Goal: Task Accomplishment & Management: Complete application form

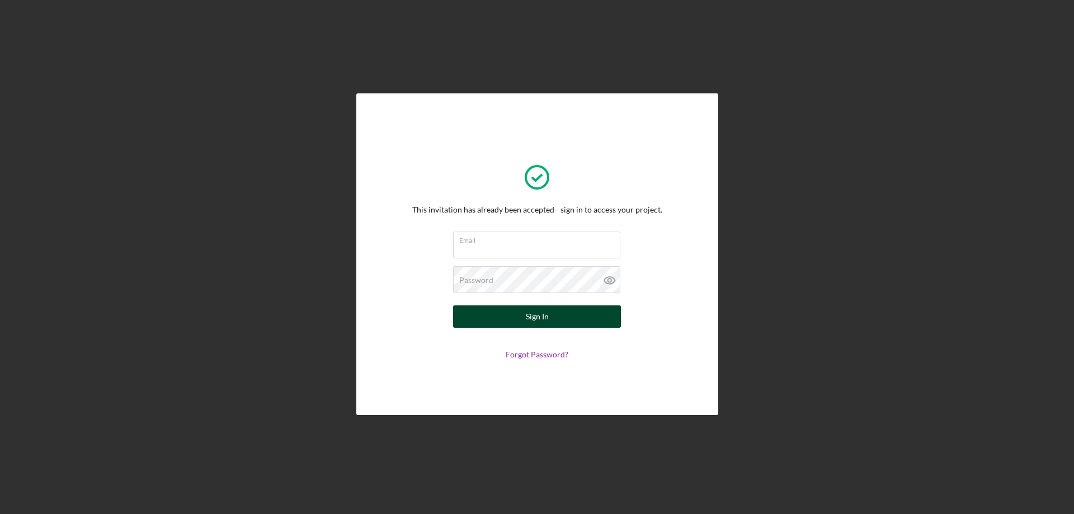
type input "[EMAIL_ADDRESS][DOMAIN_NAME]"
click at [571, 318] on button "Sign In" at bounding box center [537, 316] width 168 height 22
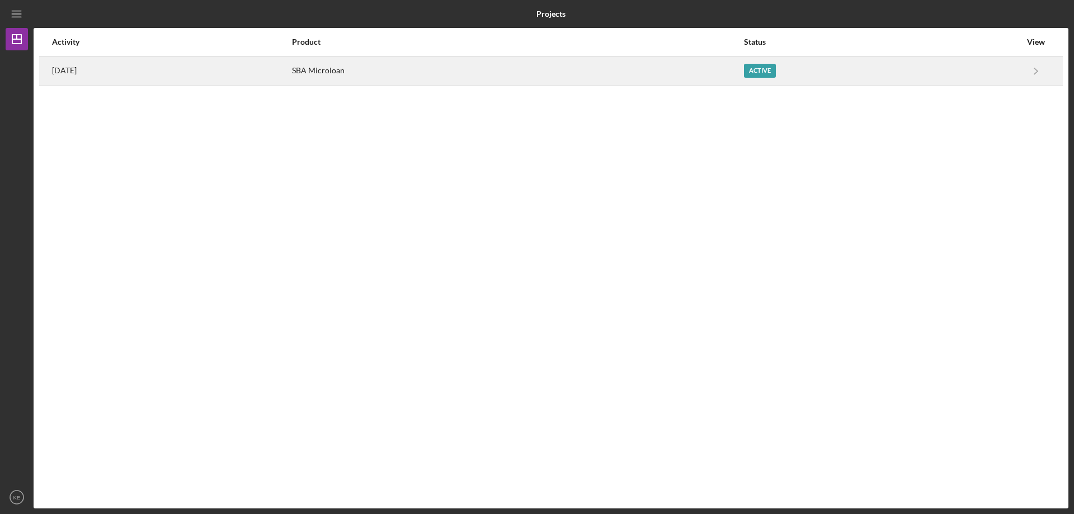
click at [423, 70] on div "SBA Microloan" at bounding box center [517, 71] width 451 height 28
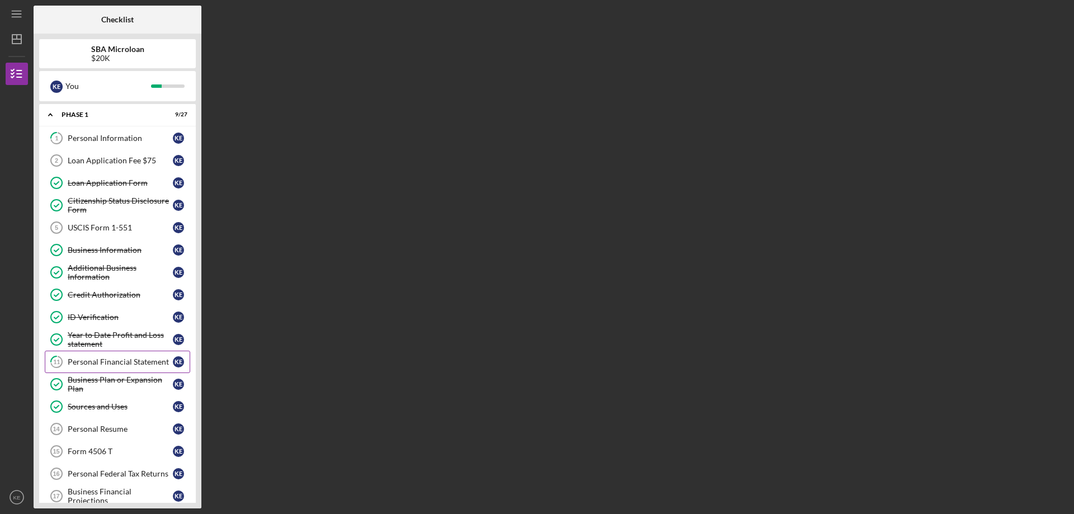
click at [143, 365] on div "Personal Financial Statement" at bounding box center [120, 361] width 105 height 9
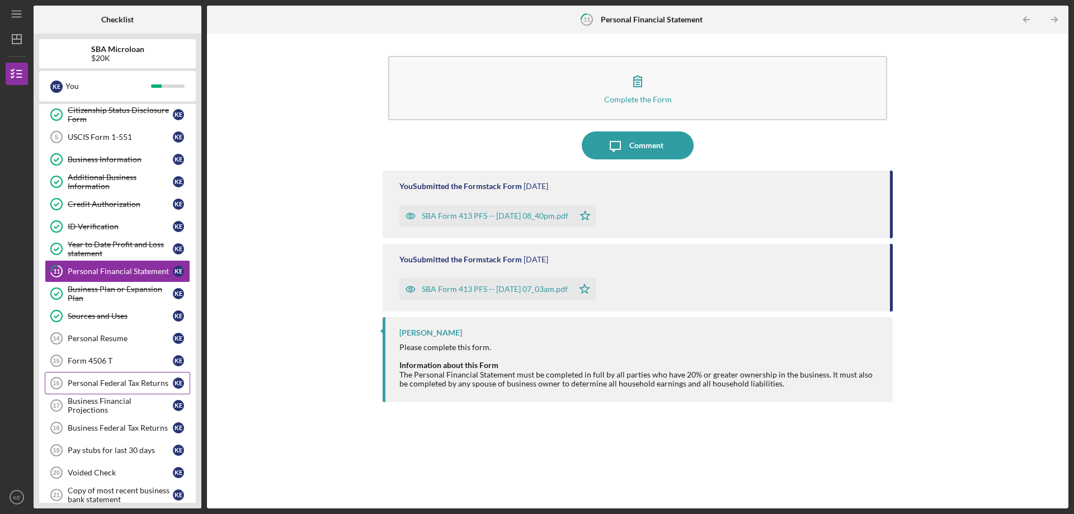
scroll to position [112, 0]
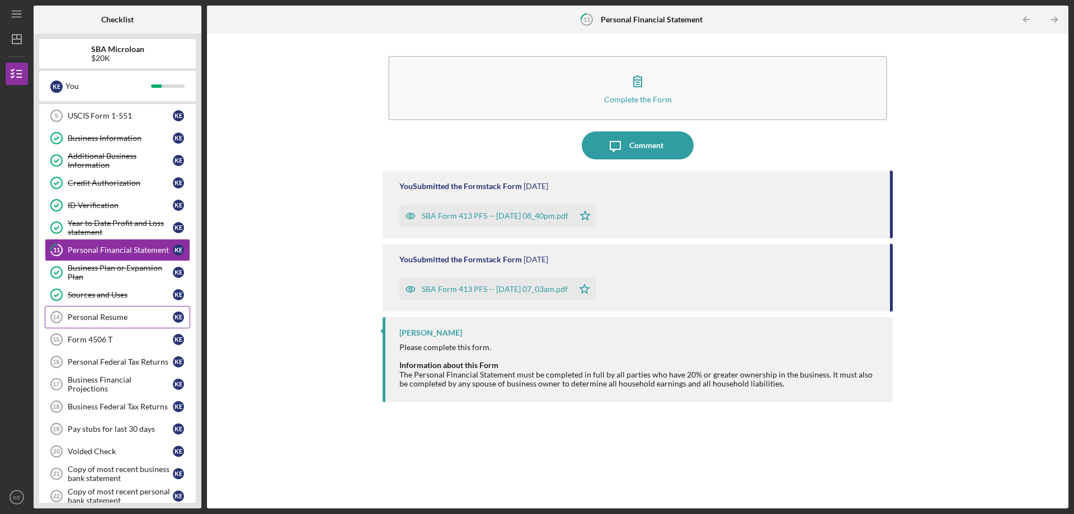
click at [117, 321] on div "Personal Resume" at bounding box center [120, 317] width 105 height 9
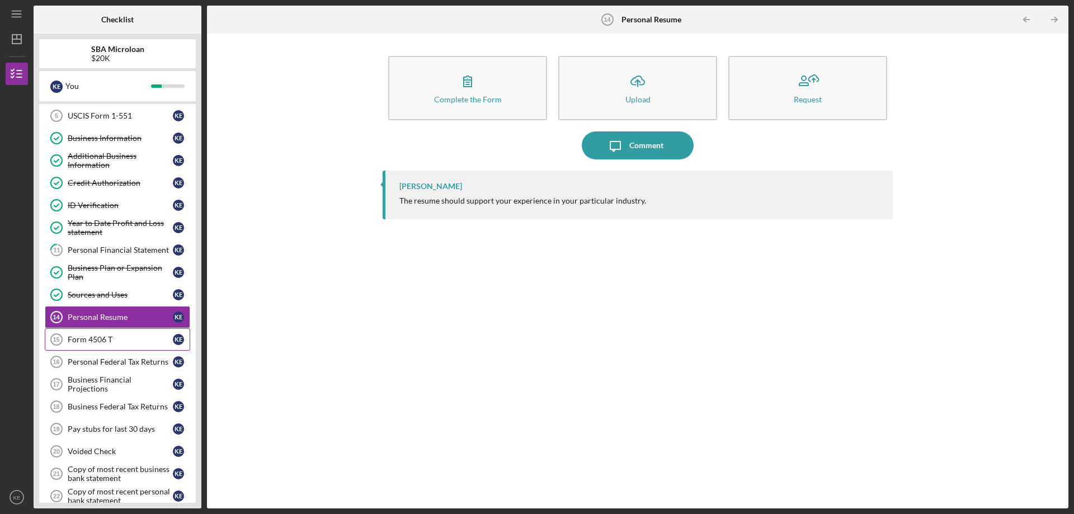
click at [117, 341] on div "Form 4506 T" at bounding box center [120, 339] width 105 height 9
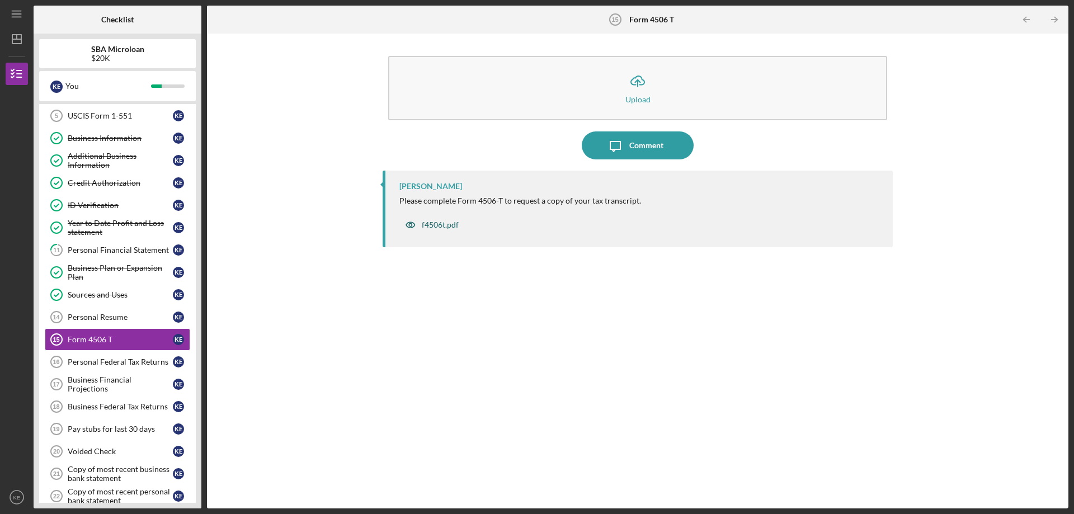
click at [434, 230] on div "f4506t.pdf" at bounding box center [431, 225] width 65 height 22
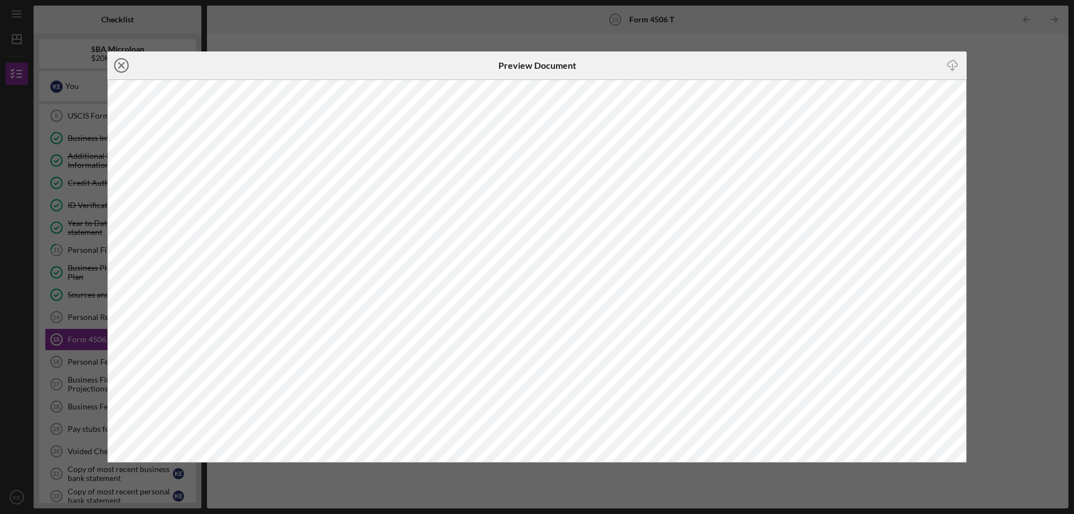
click at [124, 62] on icon "Icon/Close" at bounding box center [121, 65] width 28 height 28
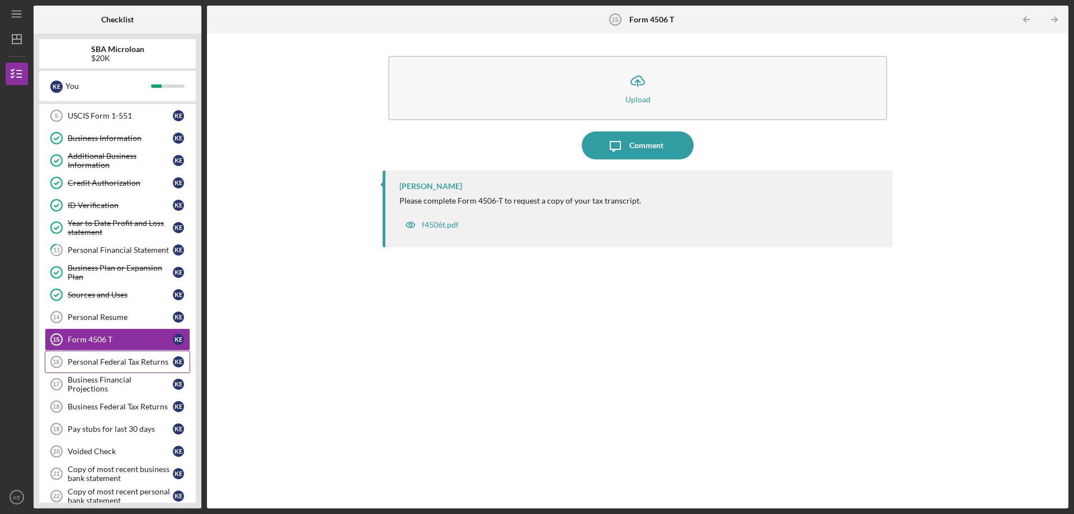
click at [129, 365] on div "Personal Federal Tax Returns" at bounding box center [120, 361] width 105 height 9
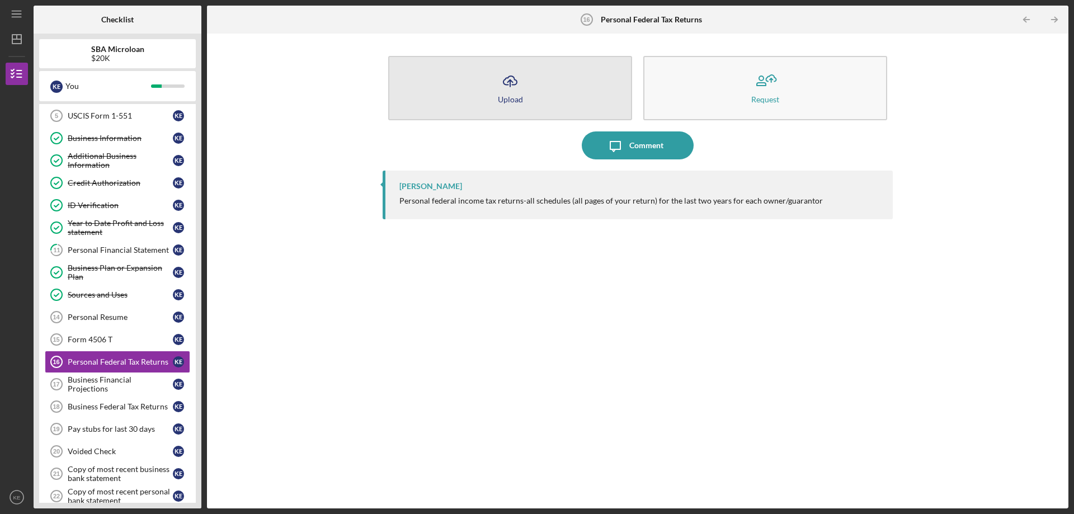
click at [507, 95] on div "Upload" at bounding box center [510, 99] width 25 height 8
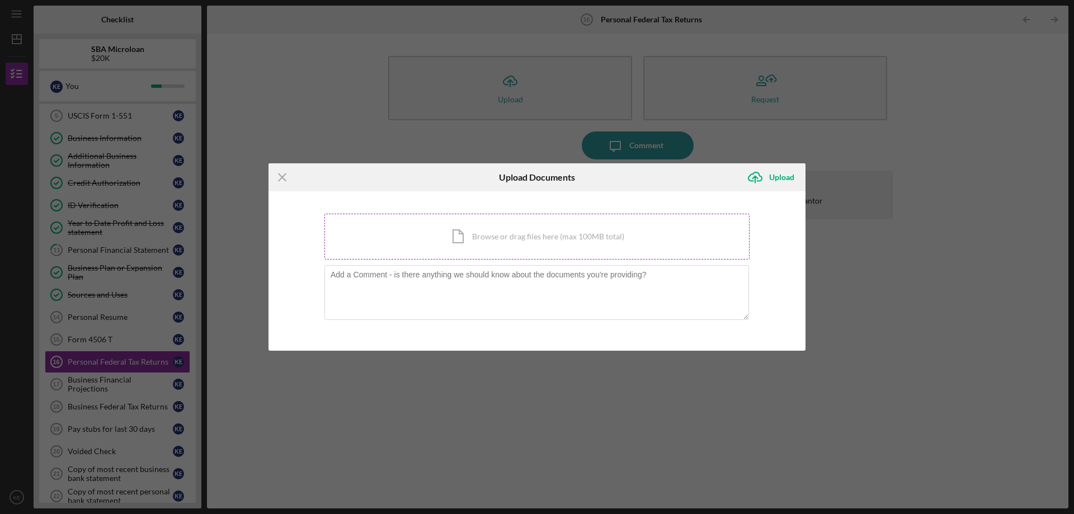
click at [545, 242] on div "Icon/Document Browse or drag files here (max 100MB total) Tap to choose files o…" at bounding box center [536, 237] width 425 height 46
click at [286, 176] on icon "Icon/Menu Close" at bounding box center [283, 177] width 28 height 28
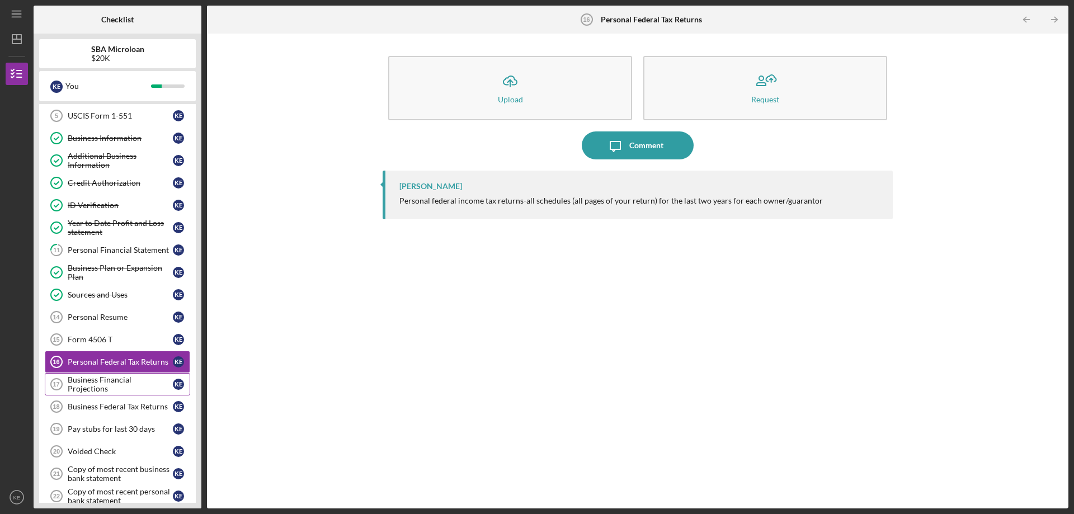
click at [134, 385] on div "Business Financial Projections" at bounding box center [120, 384] width 105 height 18
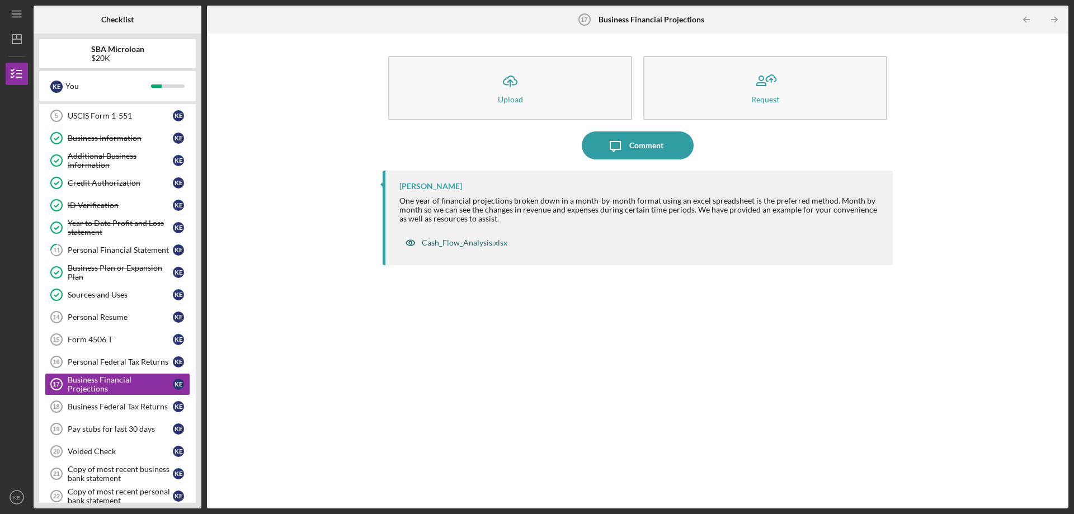
click at [462, 239] on div "Cash_Flow_Analysis.xlsx" at bounding box center [465, 242] width 86 height 9
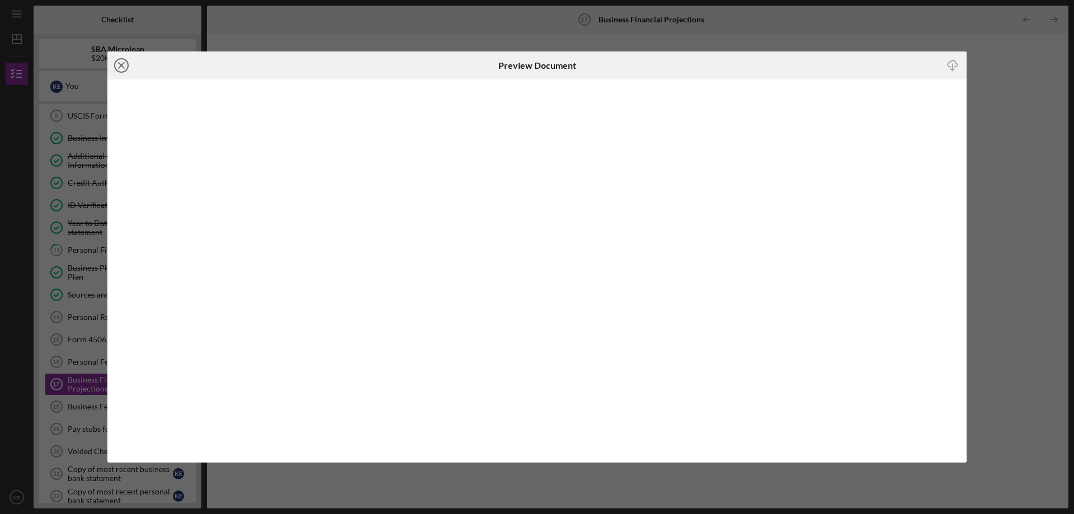
click at [122, 65] on line at bounding box center [122, 66] width 6 height 6
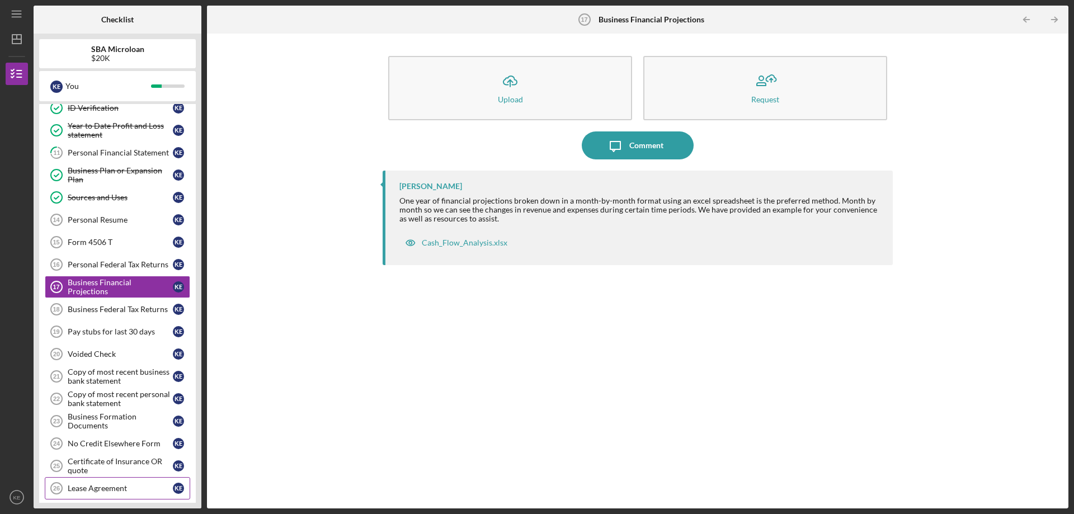
scroll to position [265, 0]
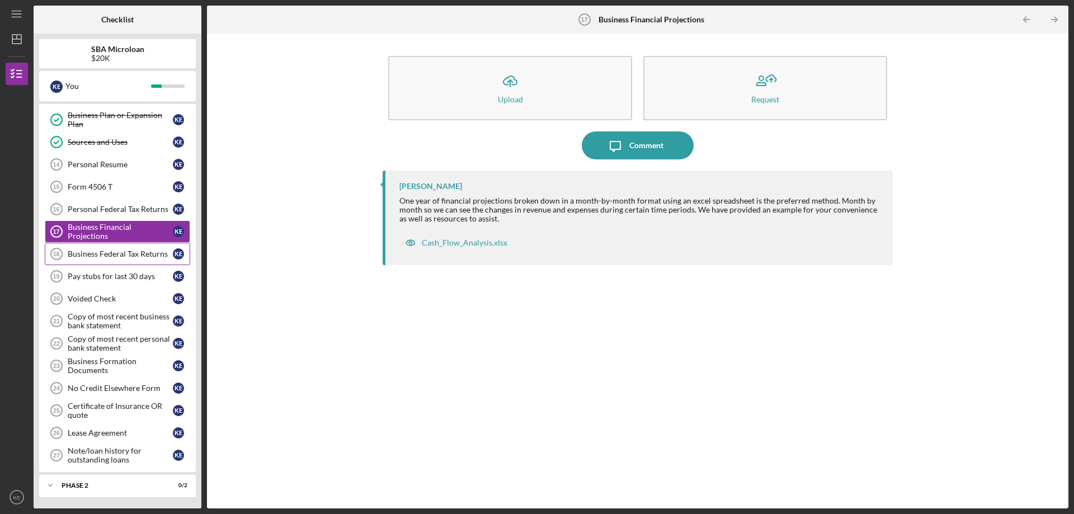
click at [133, 248] on link "Business Federal Tax Returns 18 Business Federal Tax Returns K E" at bounding box center [117, 254] width 145 height 22
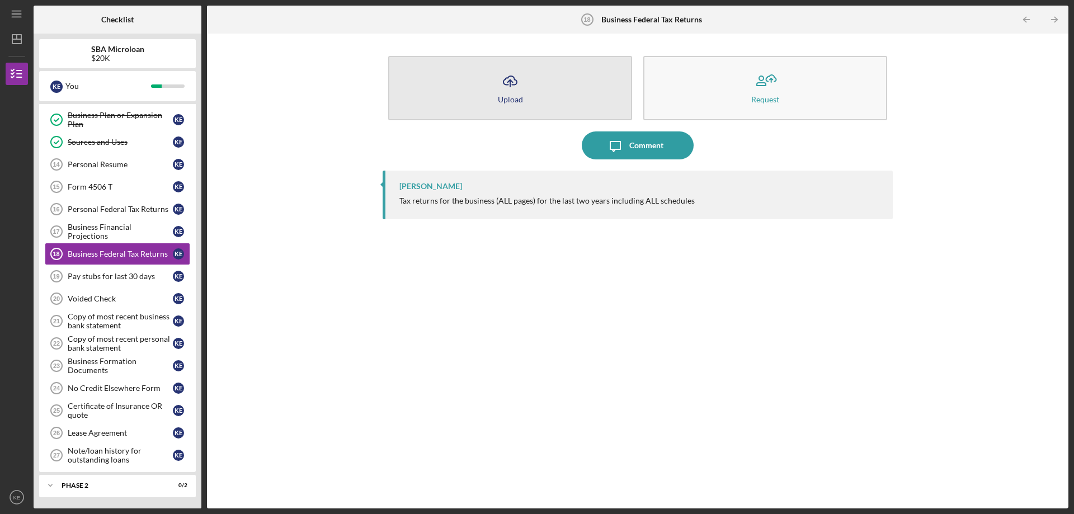
click at [498, 78] on icon "Icon/Upload" at bounding box center [510, 81] width 28 height 28
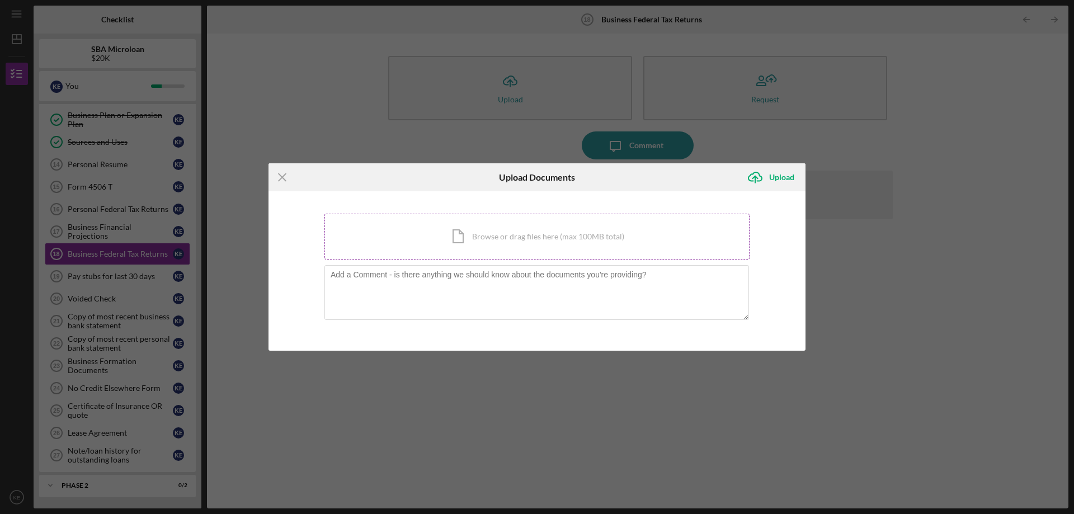
click at [572, 242] on div "Icon/Document Browse or drag files here (max 100MB total) Tap to choose files o…" at bounding box center [536, 237] width 425 height 46
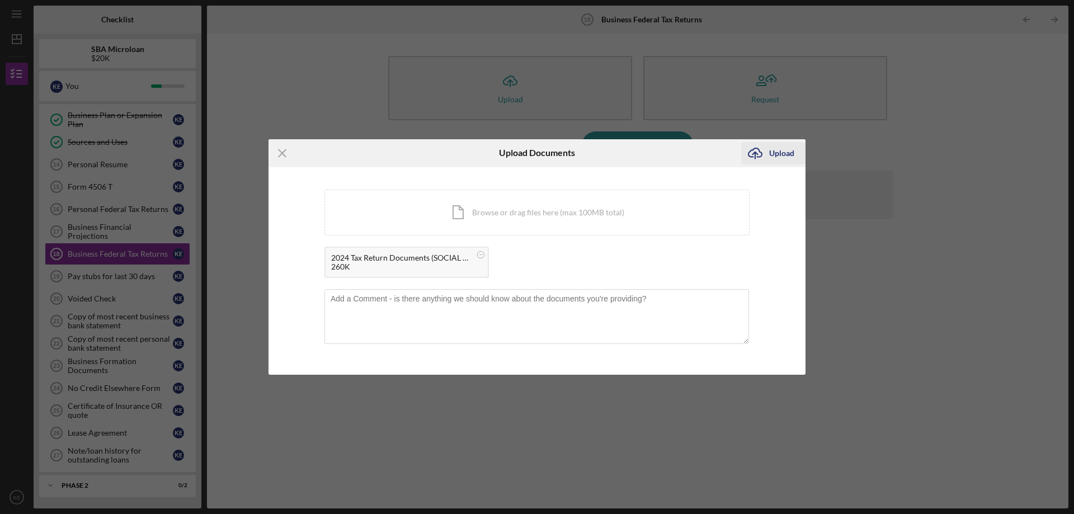
click at [764, 152] on icon "Icon/Upload" at bounding box center [755, 153] width 28 height 28
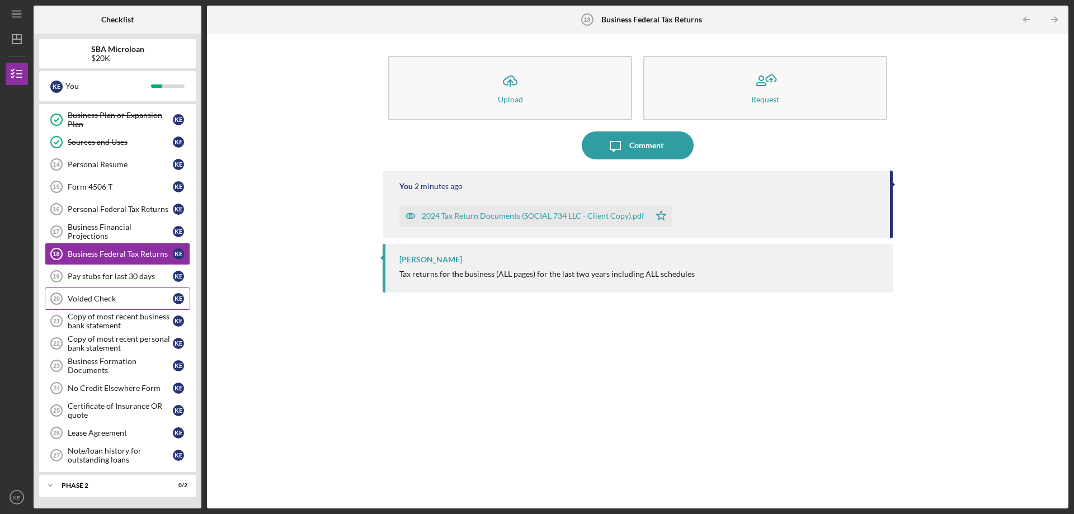
click at [133, 293] on link "Voided Check 20 Voided Check K E" at bounding box center [117, 299] width 145 height 22
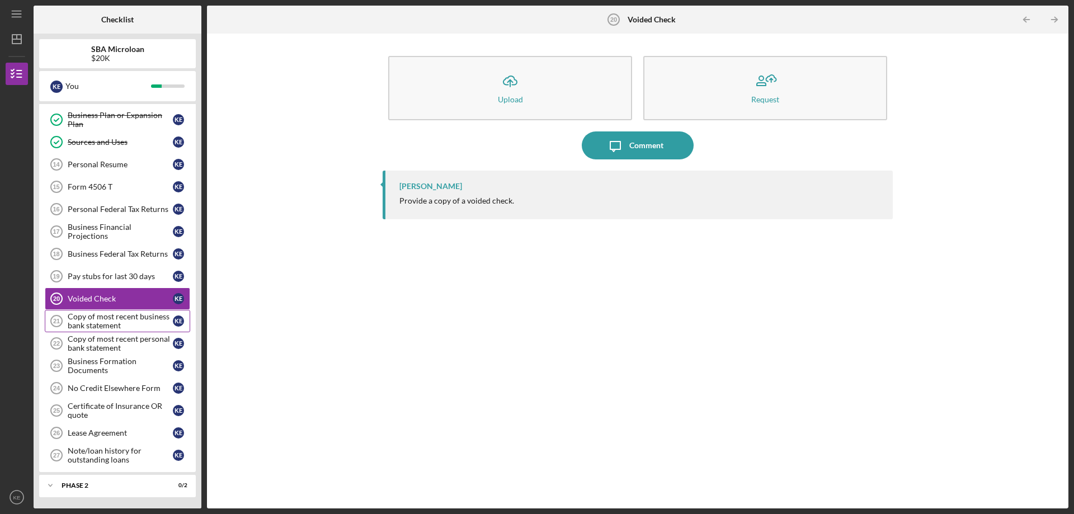
click at [128, 325] on div "Copy of most recent business bank statement" at bounding box center [120, 321] width 105 height 18
